Goal: Navigation & Orientation: Find specific page/section

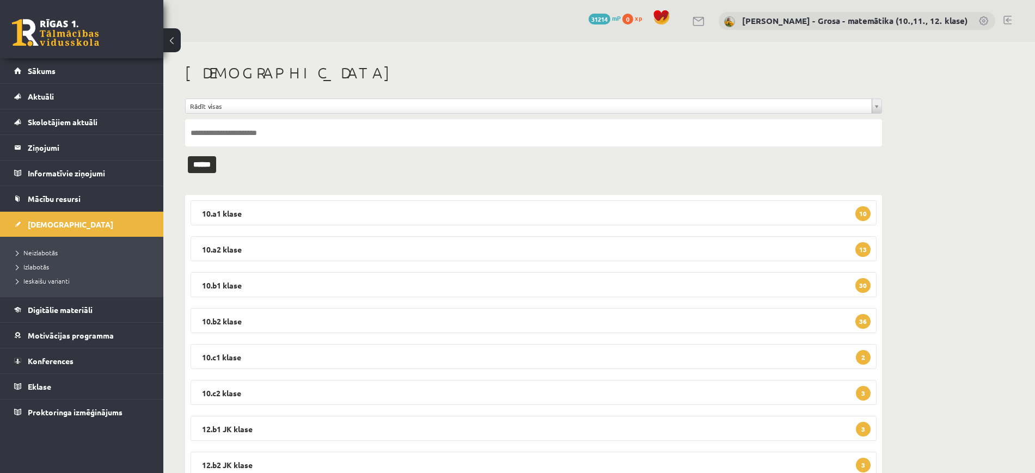
scroll to position [114, 0]
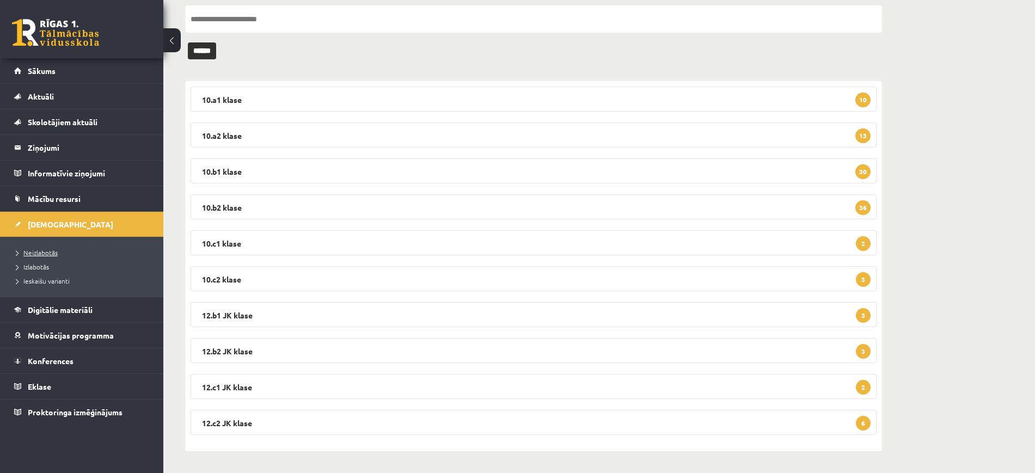
click at [64, 253] on link "Neizlabotās" at bounding box center [84, 253] width 136 height 10
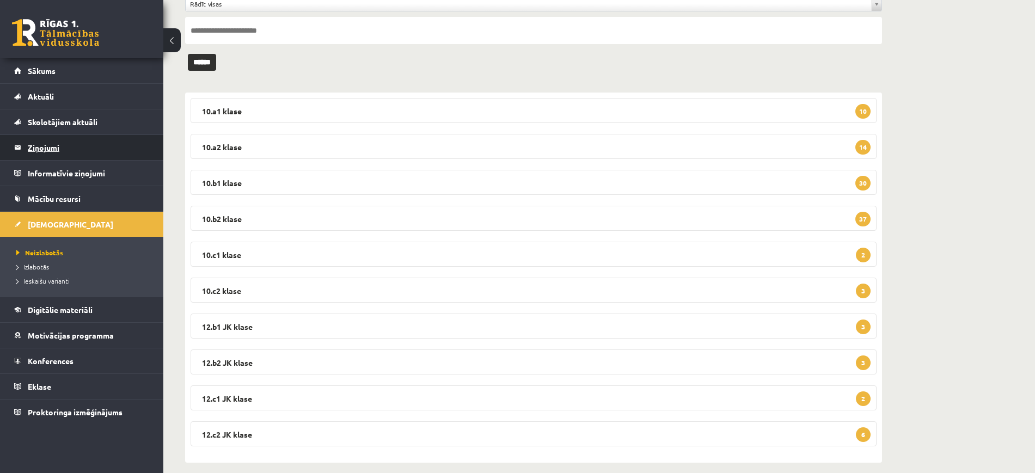
click at [61, 144] on legend "Ziņojumi 0" at bounding box center [89, 147] width 122 height 25
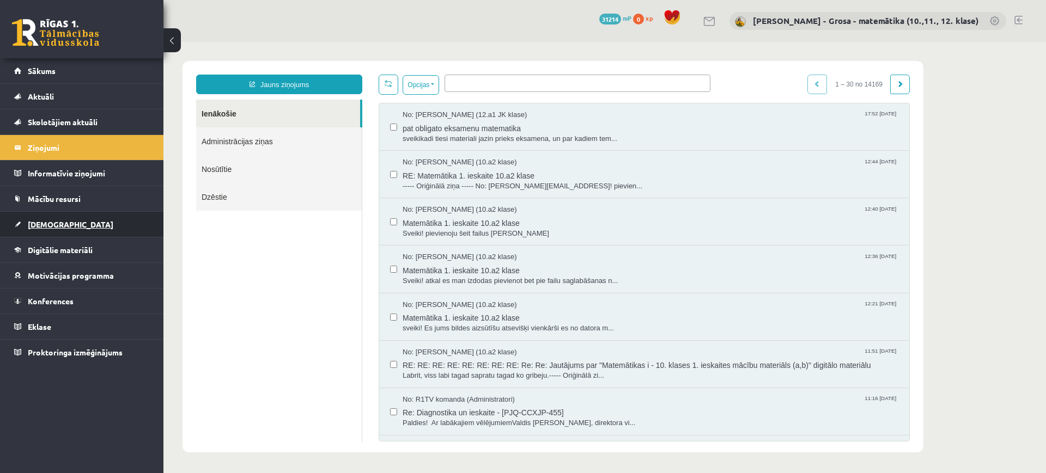
click at [63, 229] on link "[DEMOGRAPHIC_DATA]" at bounding box center [82, 224] width 136 height 25
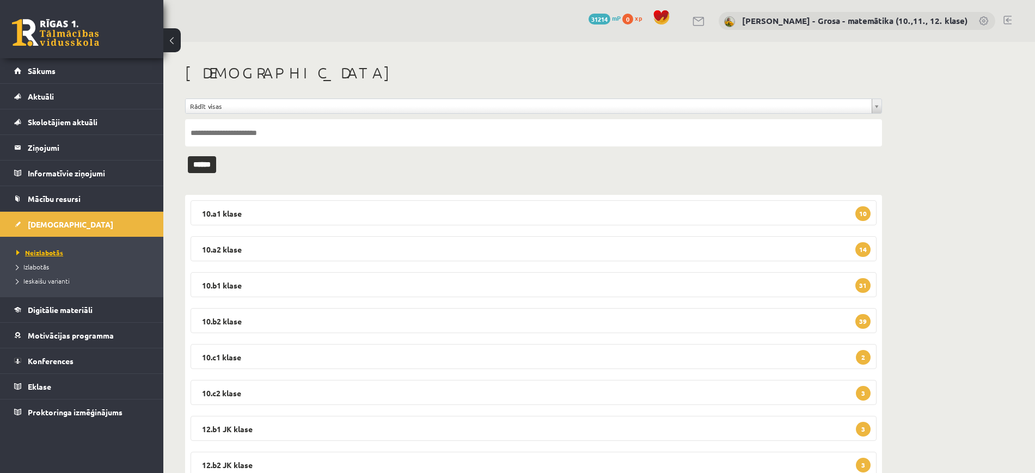
click at [84, 252] on link "Neizlabotās" at bounding box center [84, 253] width 136 height 10
click at [52, 266] on link "Izlabotās" at bounding box center [84, 267] width 136 height 10
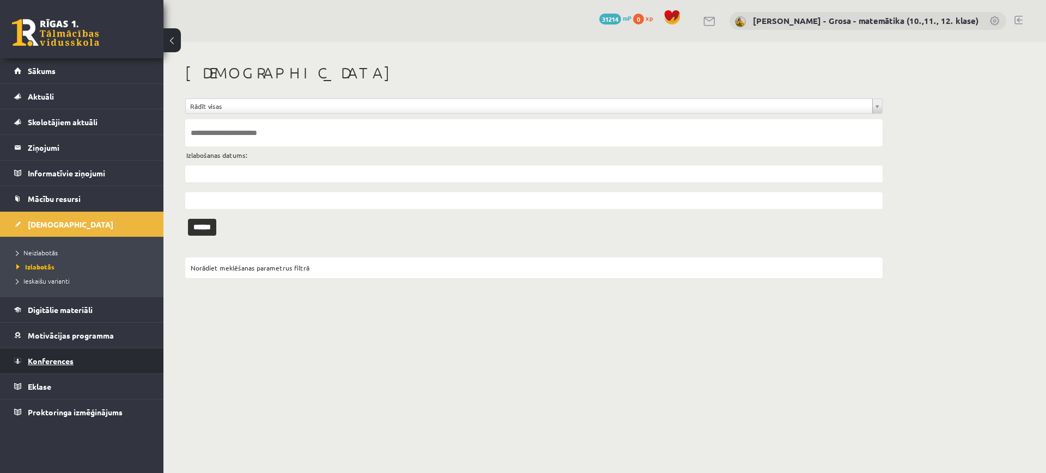
click at [100, 355] on link "Konferences" at bounding box center [82, 361] width 136 height 25
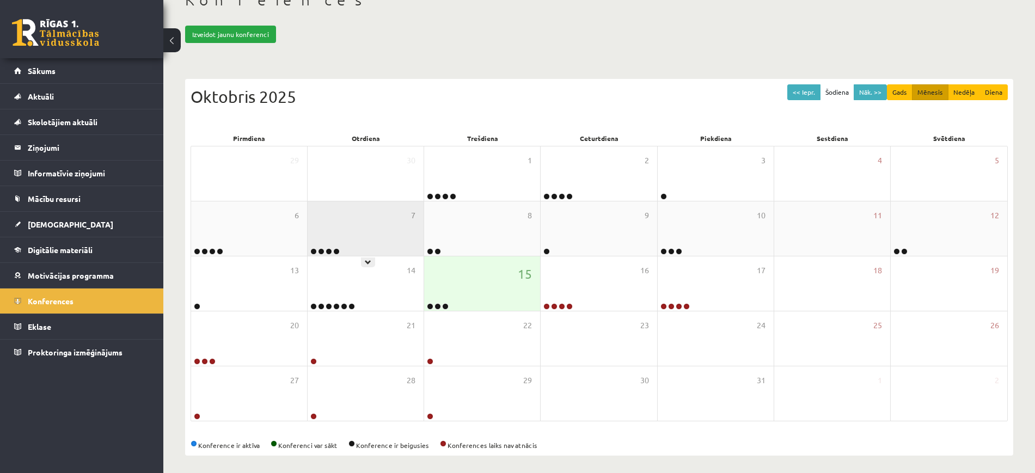
scroll to position [78, 0]
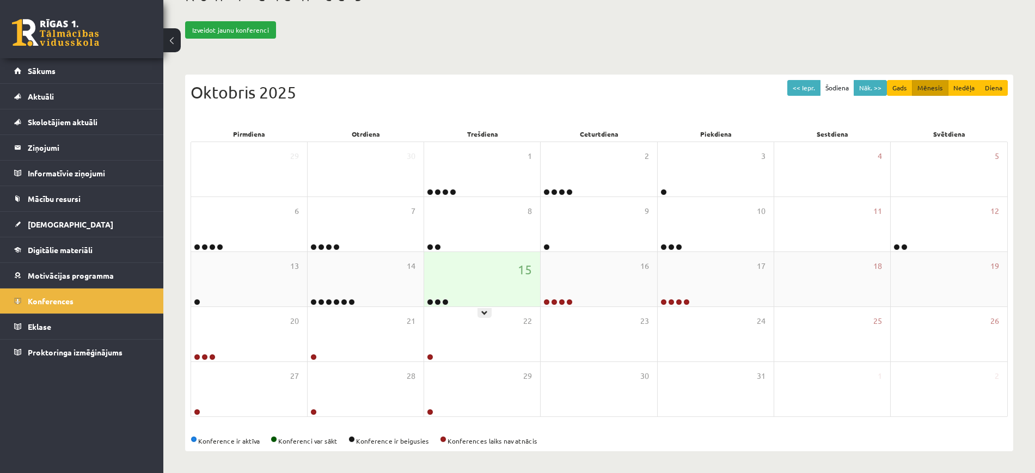
click at [514, 260] on div "15" at bounding box center [482, 279] width 116 height 54
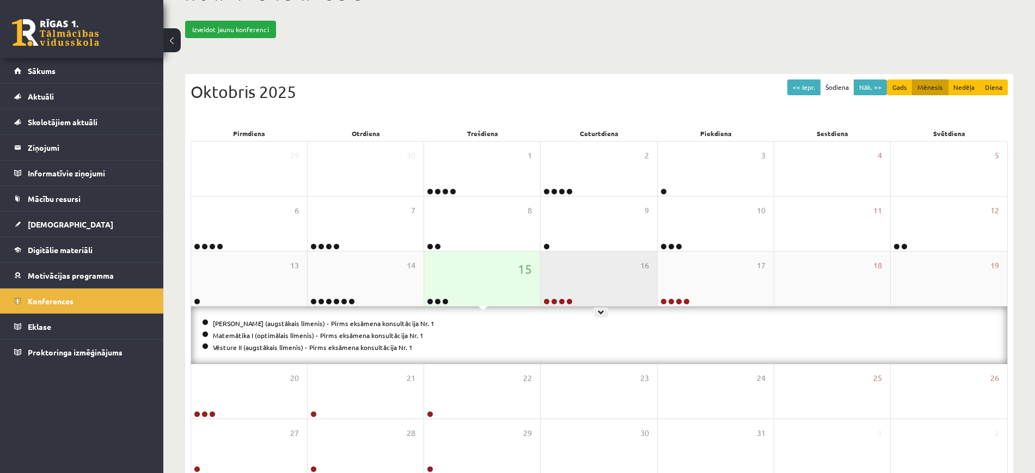
click at [621, 258] on div "16" at bounding box center [599, 279] width 116 height 54
